Goal: Communication & Community: Participate in discussion

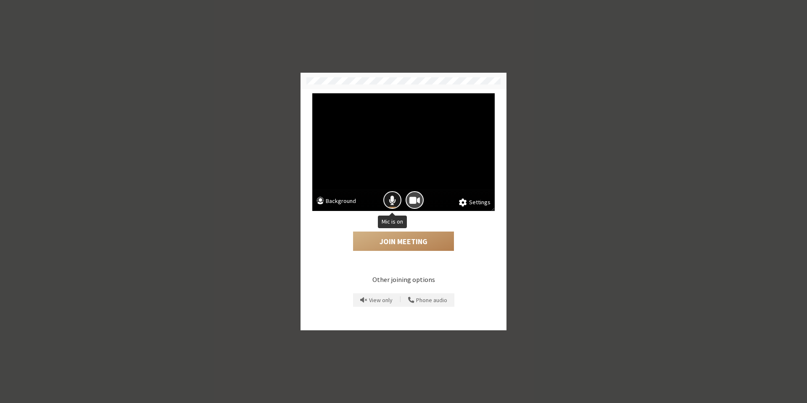
click at [391, 199] on span "Mic is on" at bounding box center [392, 200] width 7 height 11
click at [403, 240] on button "Join Meeting" at bounding box center [403, 240] width 101 height 19
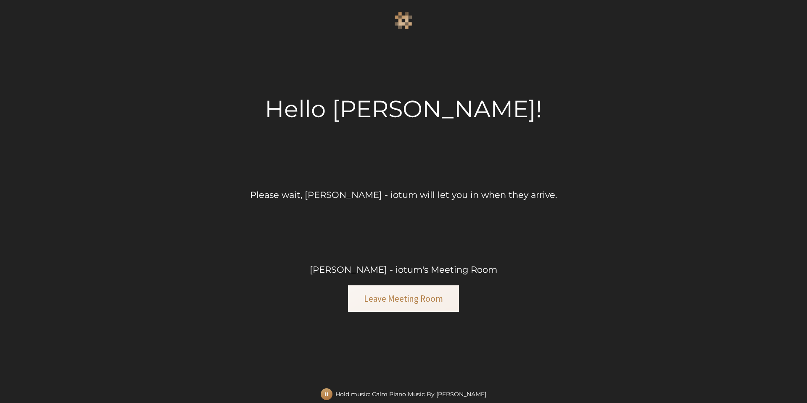
click at [332, 395] on button "button" at bounding box center [327, 394] width 12 height 12
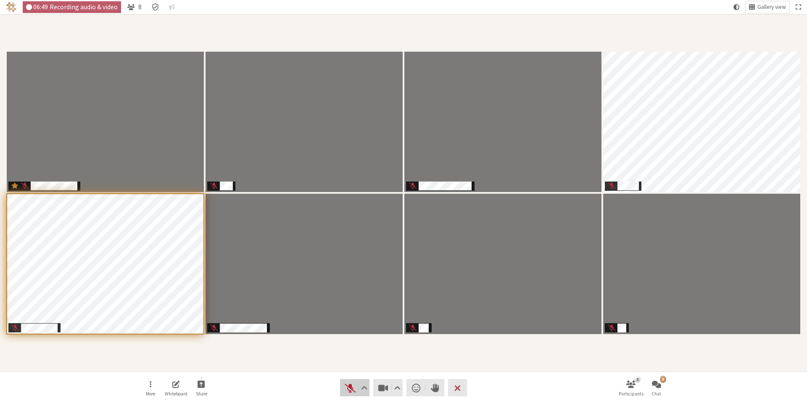
click at [347, 389] on span "Unmute (Alt+A)" at bounding box center [350, 388] width 12 height 12
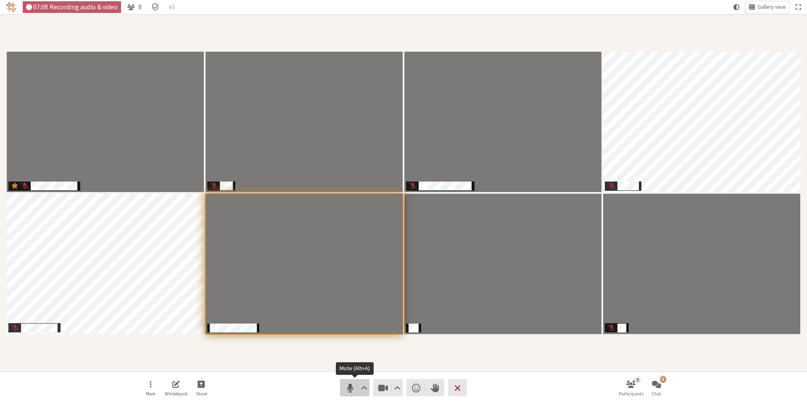
click at [351, 387] on span "Mute (Alt+A)" at bounding box center [350, 388] width 12 height 12
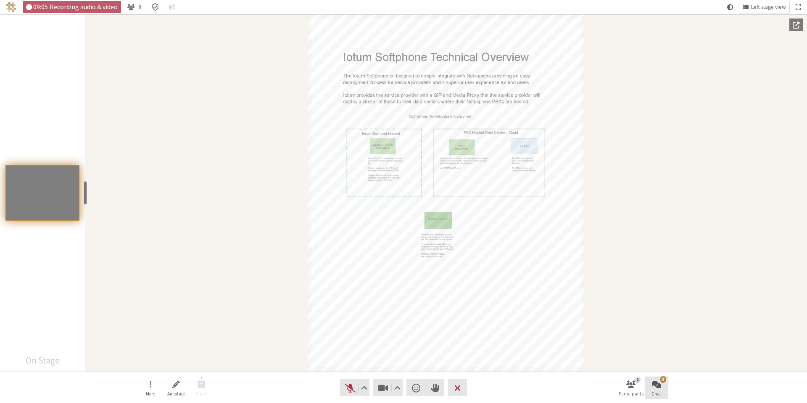
click at [655, 392] on span "Chat" at bounding box center [656, 393] width 10 height 5
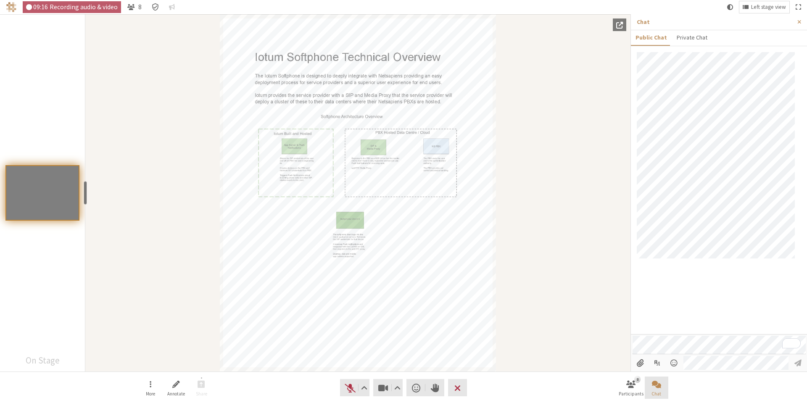
click at [655, 393] on span "Chat" at bounding box center [656, 393] width 10 height 5
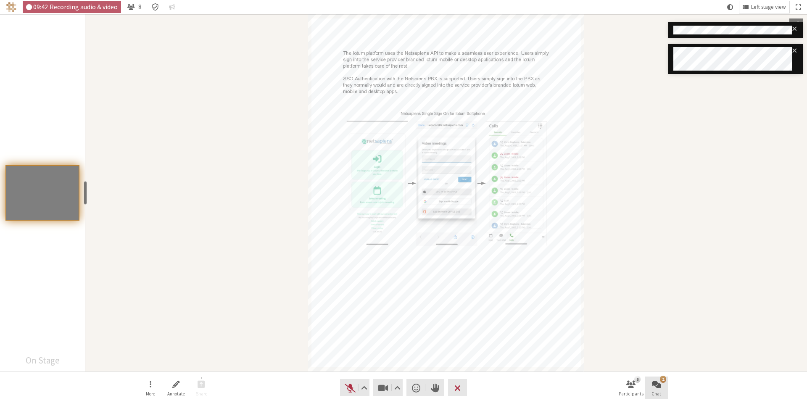
click at [667, 384] on button "2 Chat" at bounding box center [656, 387] width 24 height 23
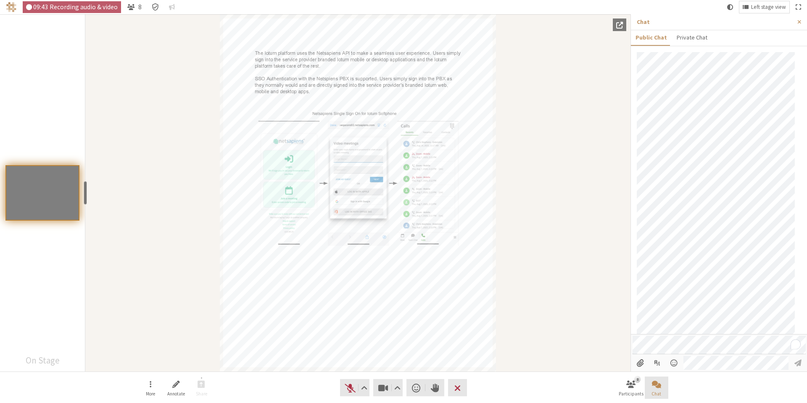
scroll to position [87, 0]
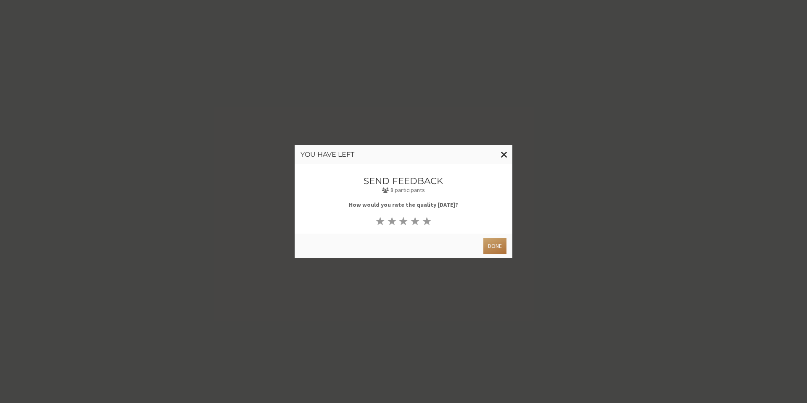
click at [497, 248] on button "Done" at bounding box center [494, 246] width 23 height 16
